Goal: Transaction & Acquisition: Book appointment/travel/reservation

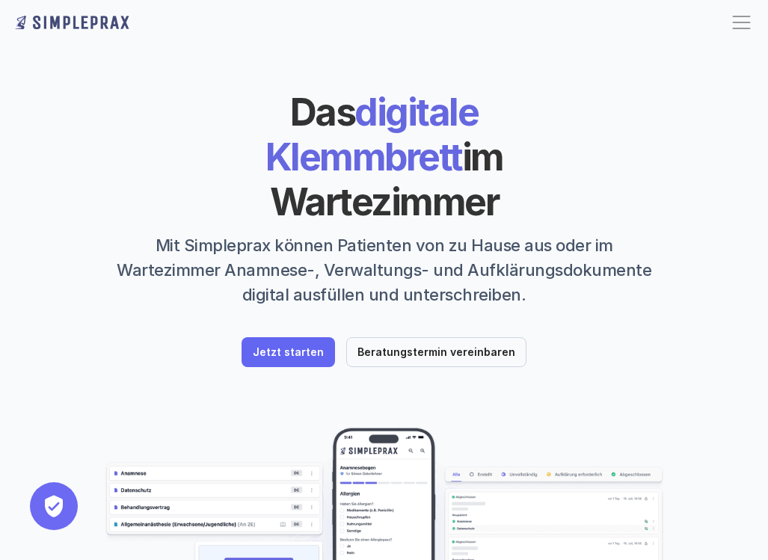
click at [750, 20] on div at bounding box center [742, 22] width 24 height 24
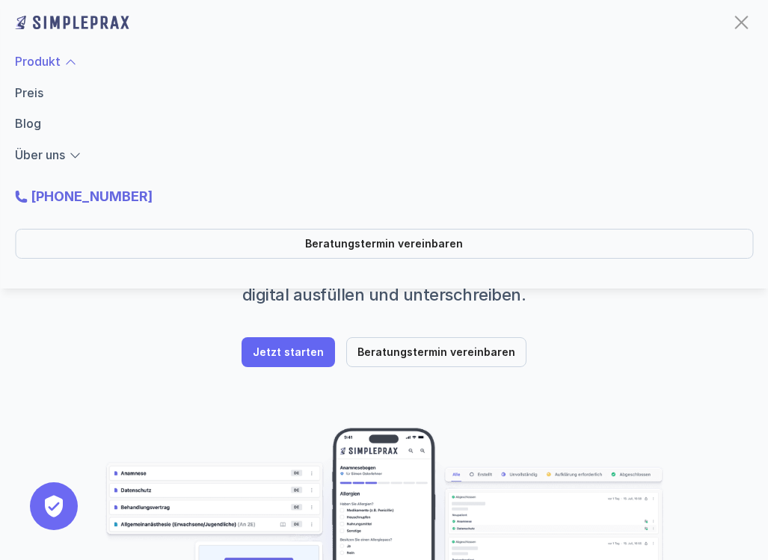
click at [55, 64] on link "Produkt" at bounding box center [38, 61] width 46 height 15
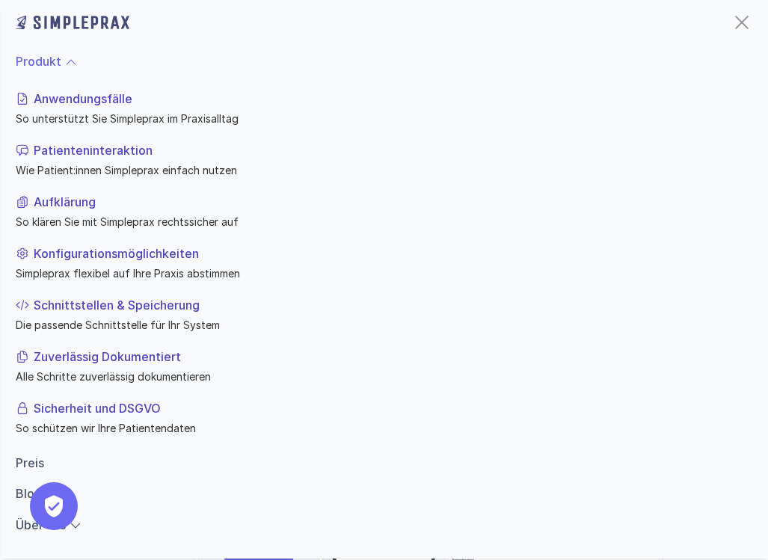
click at [120, 306] on p "Schnittstellen & Speicherung" at bounding box center [390, 305] width 715 height 18
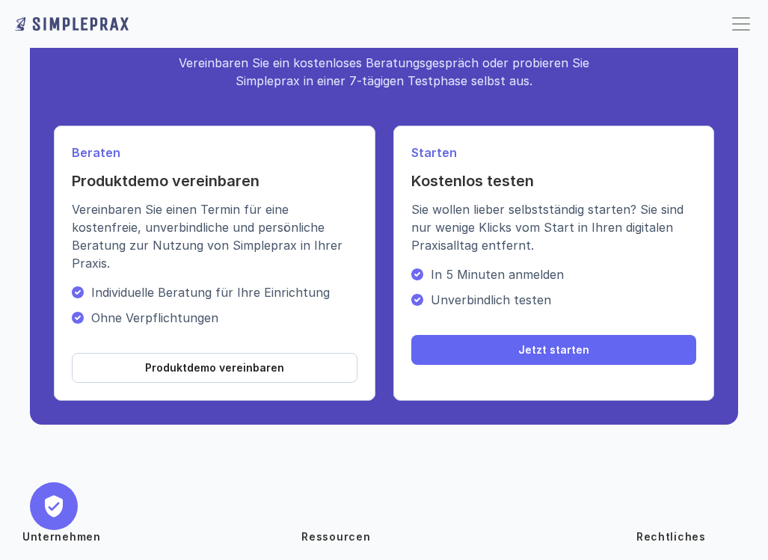
scroll to position [2095, 0]
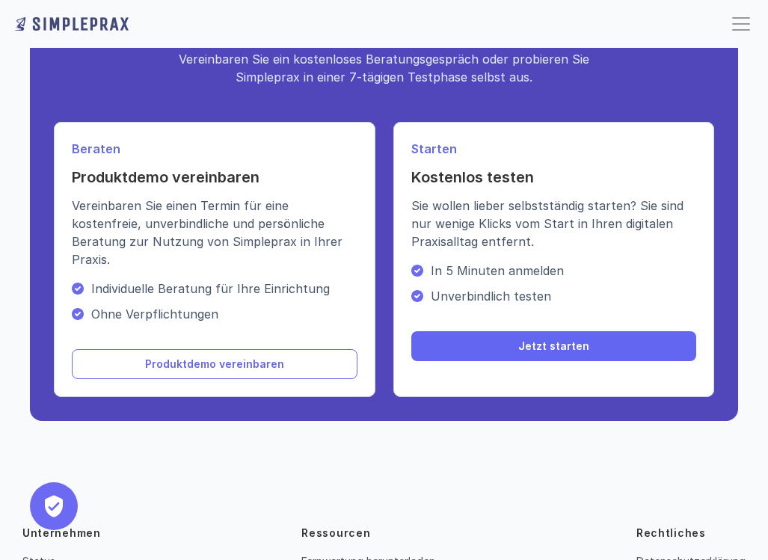
click at [212, 358] on p "Produktdemo vereinbaren" at bounding box center [214, 364] width 139 height 13
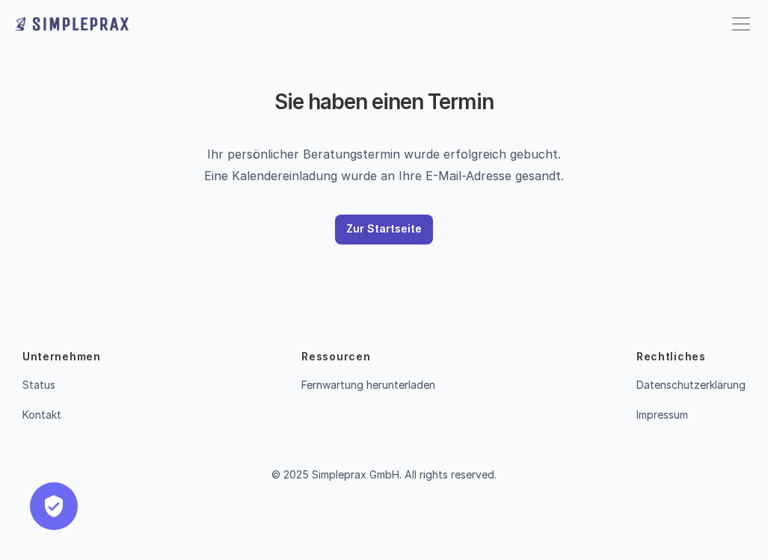
click at [388, 235] on p "Zur Startseite" at bounding box center [384, 229] width 76 height 13
